Goal: Task Accomplishment & Management: Use online tool/utility

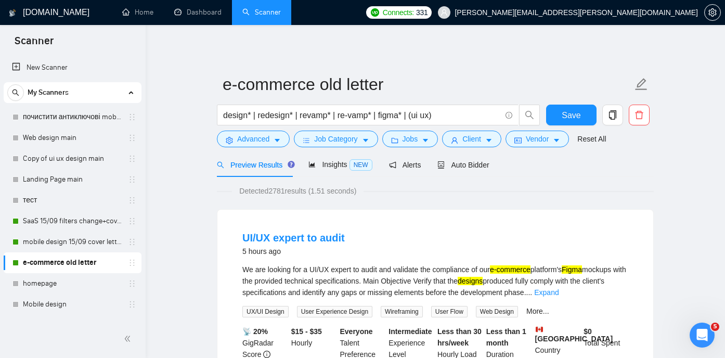
scroll to position [43, 0]
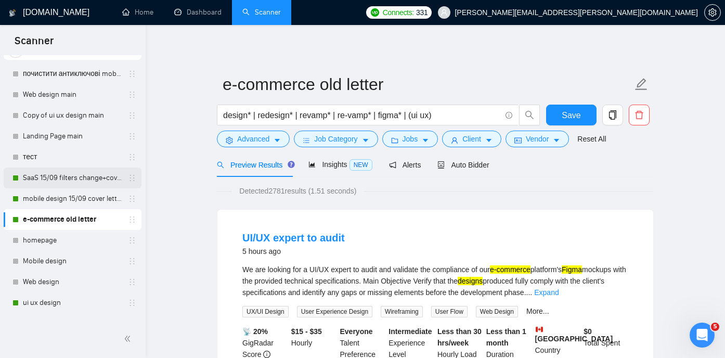
click at [84, 180] on link "SaaS 15/09 filters change+cover letter change" at bounding box center [72, 178] width 99 height 21
click at [549, 118] on button "Save" at bounding box center [571, 115] width 50 height 21
click at [95, 183] on link "SaaS 15/09 filters change+cover letter change" at bounding box center [72, 178] width 99 height 21
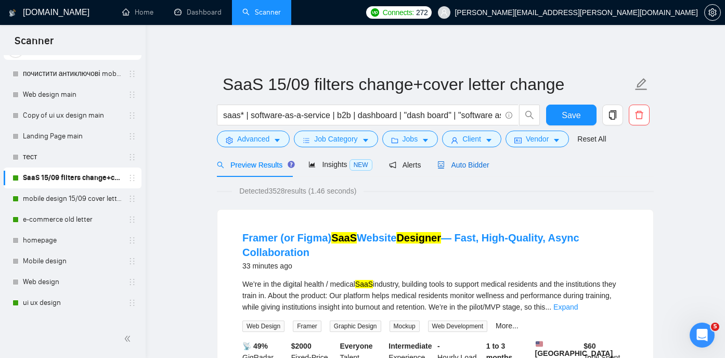
click at [478, 161] on span "Auto Bidder" at bounding box center [464, 165] width 52 height 8
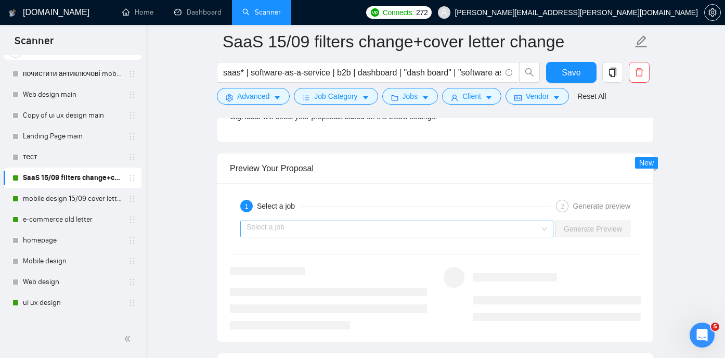
scroll to position [1920, 0]
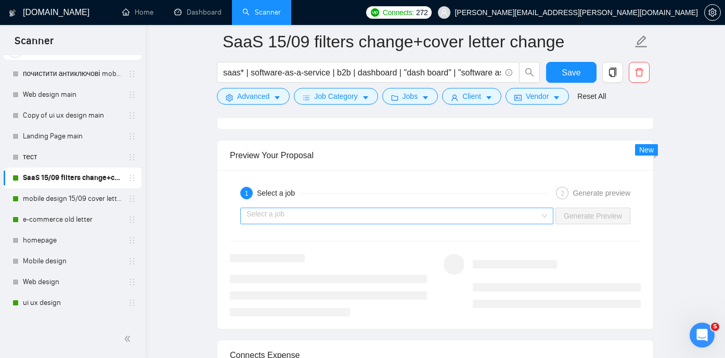
click at [368, 211] on input "search" at bounding box center [393, 216] width 293 height 16
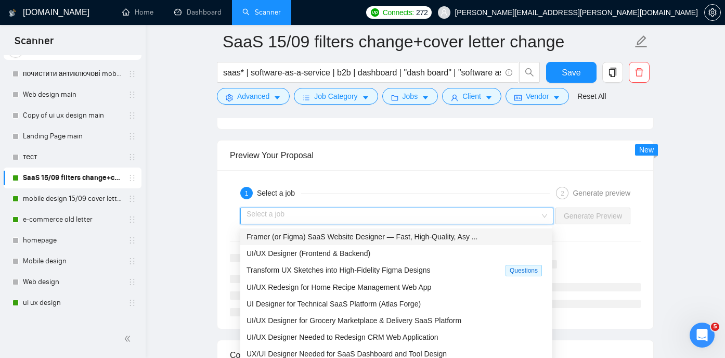
click at [345, 215] on input "search" at bounding box center [393, 216] width 293 height 16
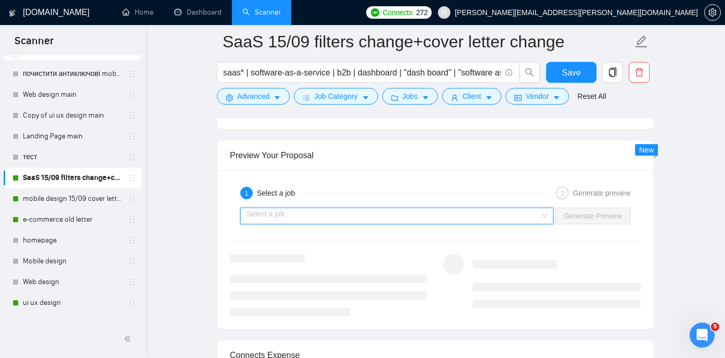
click at [345, 215] on input "search" at bounding box center [393, 216] width 293 height 16
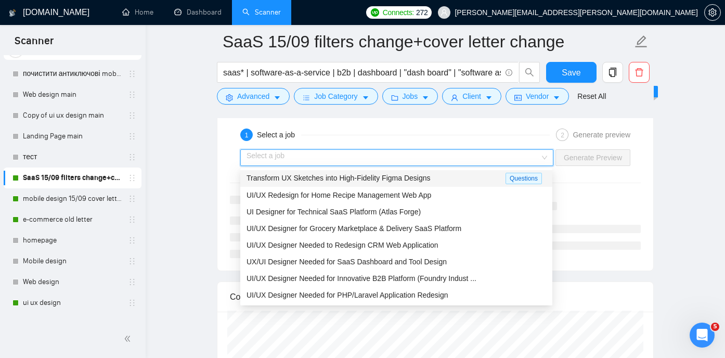
scroll to position [1997, 0]
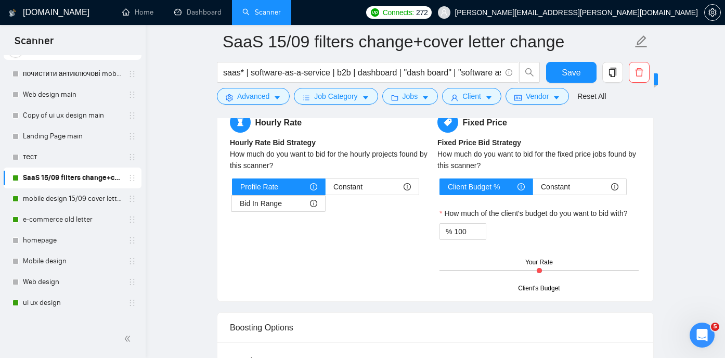
scroll to position [1645, 0]
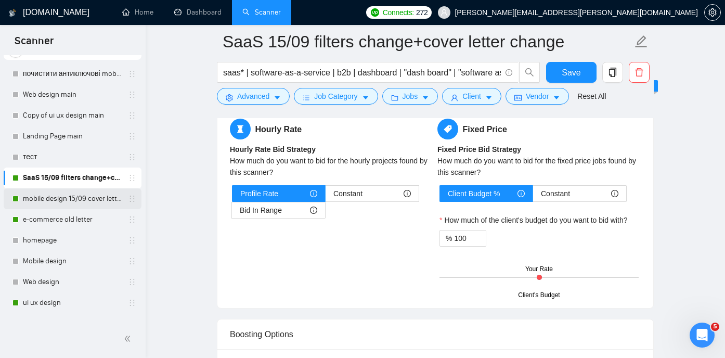
click at [51, 200] on link "mobile design 15/09 cover letter another first part" at bounding box center [72, 198] width 99 height 21
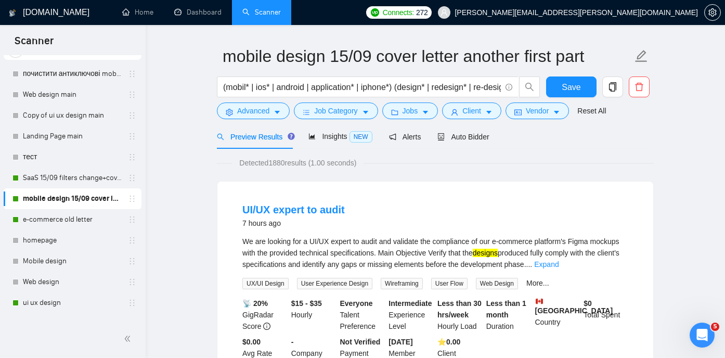
scroll to position [32, 0]
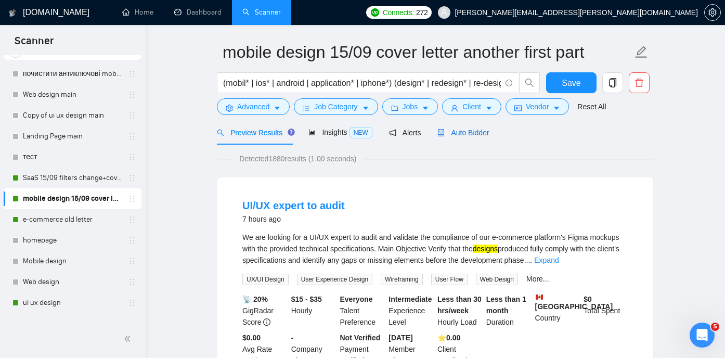
click at [487, 130] on span "Auto Bidder" at bounding box center [464, 133] width 52 height 8
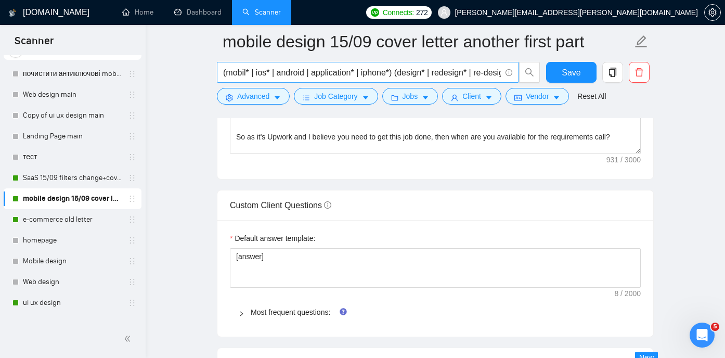
scroll to position [1343, 0]
